Goal: Find specific page/section: Find specific page/section

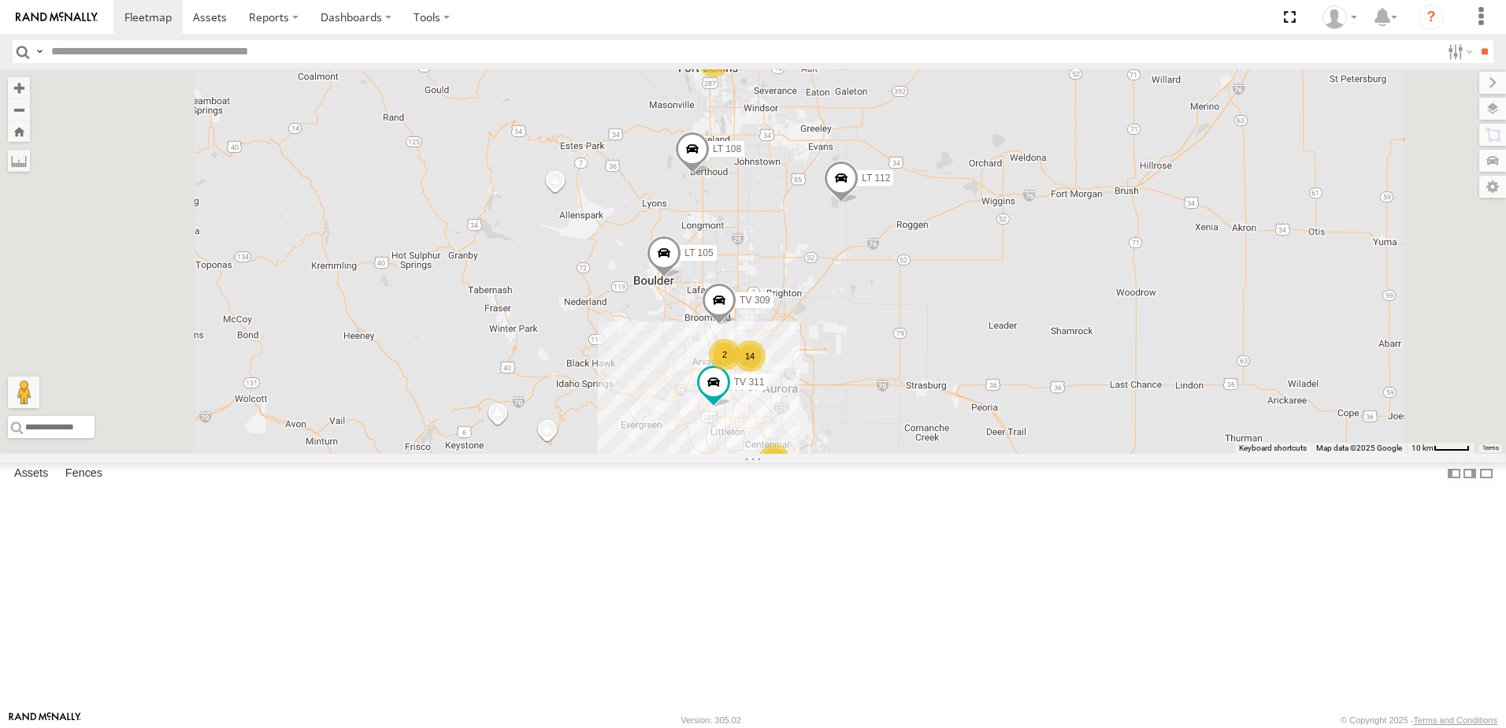
click at [766, 372] on div "14" at bounding box center [750, 356] width 32 height 32
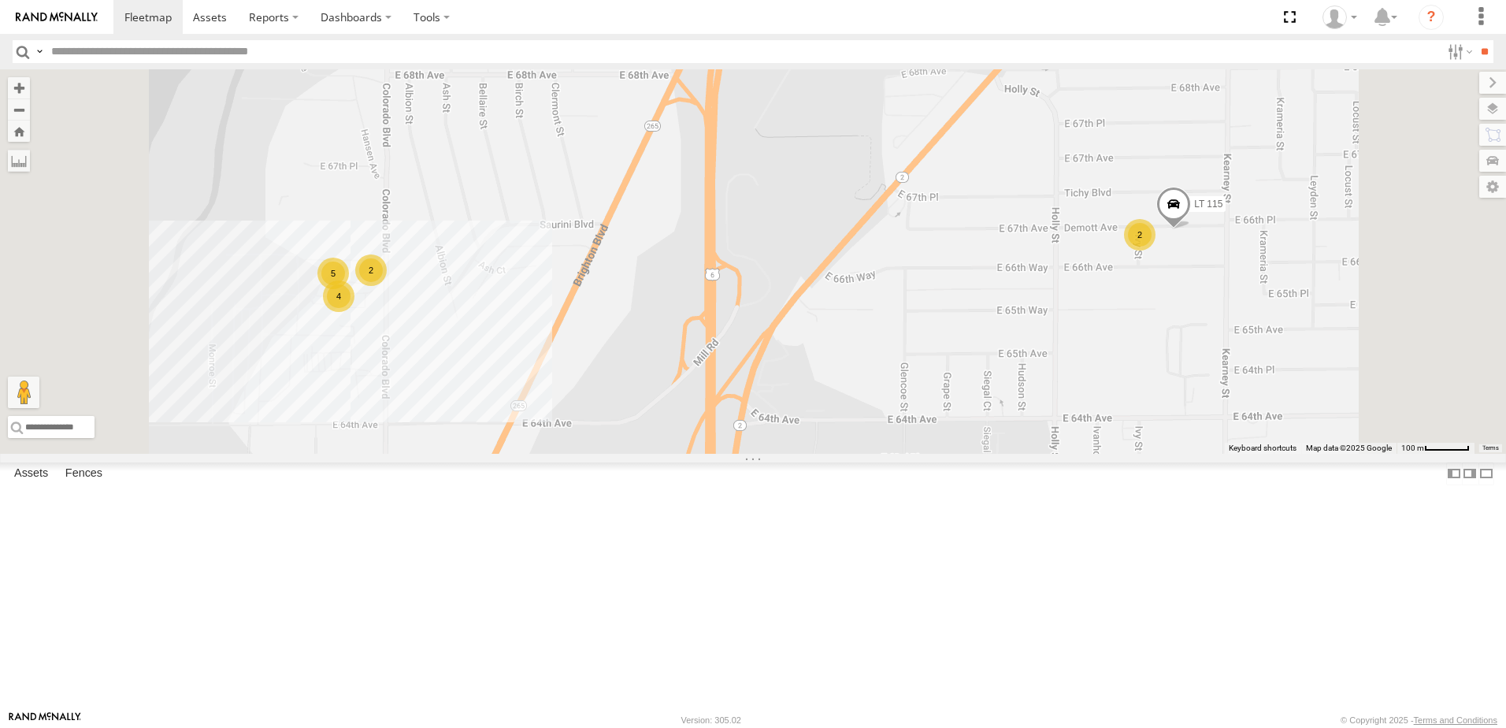
click at [1155, 250] on div "2" at bounding box center [1140, 235] width 32 height 32
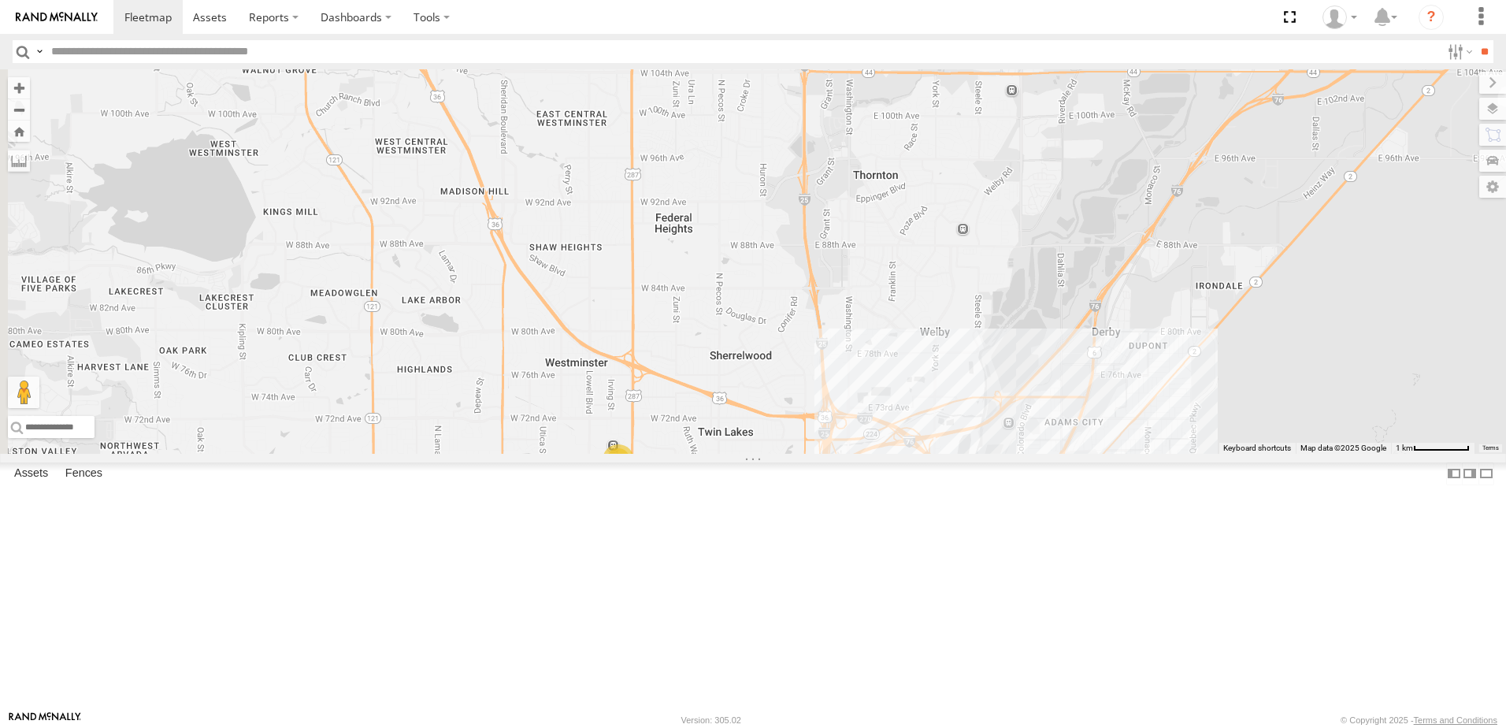
drag, startPoint x: 670, startPoint y: 471, endPoint x: 1093, endPoint y: 603, distance: 442.9
click at [1093, 454] on div "LT 112 TV 309 LT 108 LT 105 TV 311 11 2 3" at bounding box center [753, 261] width 1506 height 384
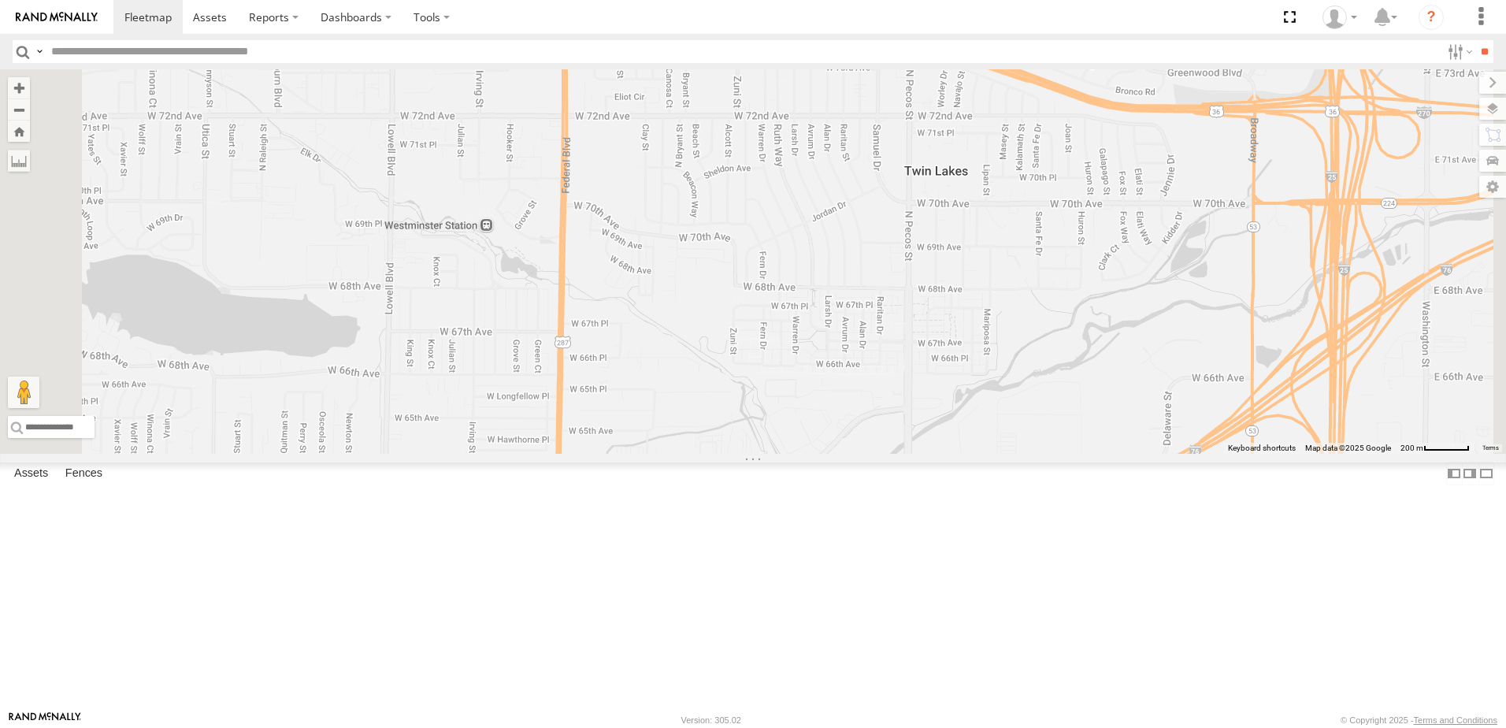
drag, startPoint x: 842, startPoint y: 585, endPoint x: 769, endPoint y: 297, distance: 297.4
click at [764, 250] on div "LT 112 TV 309 LT 108 LT 105 TV 311" at bounding box center [753, 261] width 1506 height 384
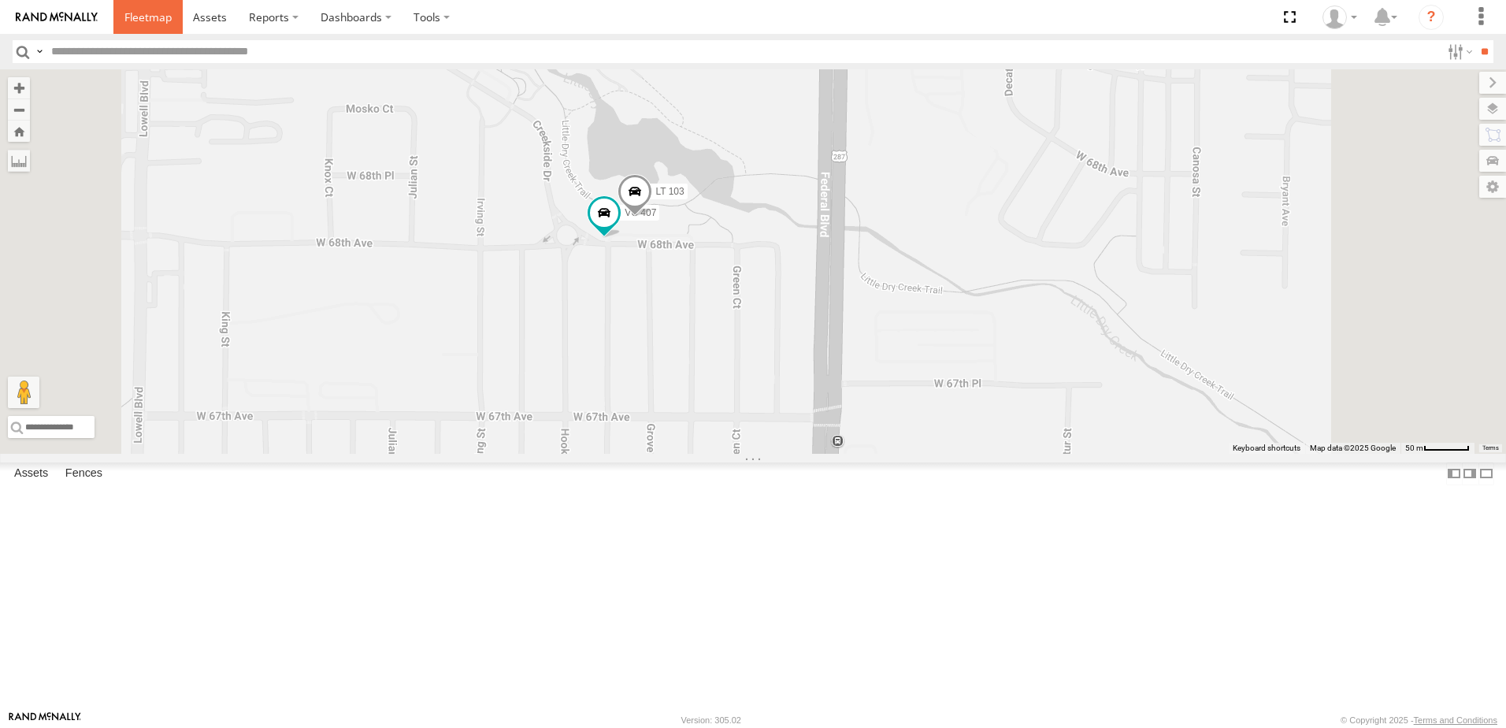
click at [159, 23] on span at bounding box center [147, 16] width 47 height 15
